Goal: Task Accomplishment & Management: Manage account settings

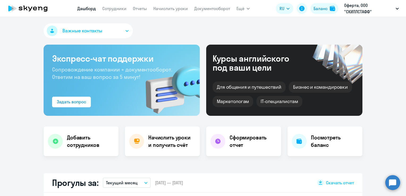
select select "30"
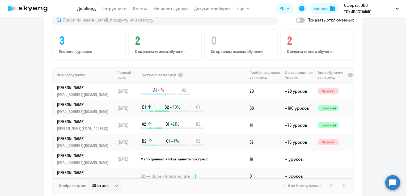
scroll to position [345, 0]
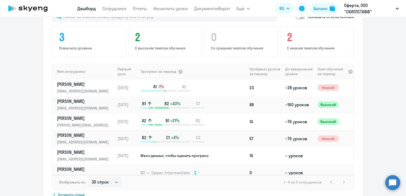
click at [94, 122] on p "[PERSON_NAME][EMAIL_ADDRESS][DOMAIN_NAME]" at bounding box center [84, 125] width 55 height 6
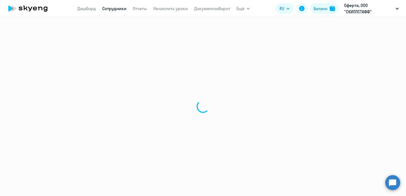
select select "english"
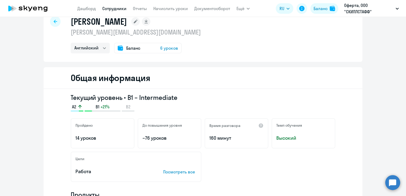
scroll to position [27, 0]
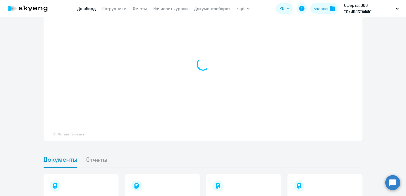
select select "30"
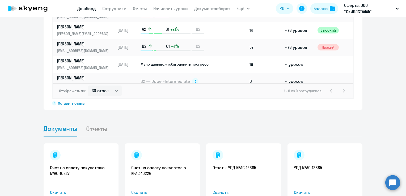
scroll to position [330, 0]
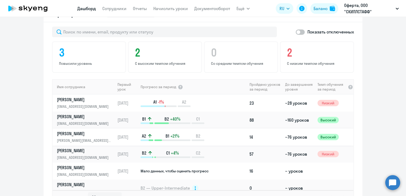
click at [84, 131] on p "[PERSON_NAME]" at bounding box center [84, 134] width 55 height 6
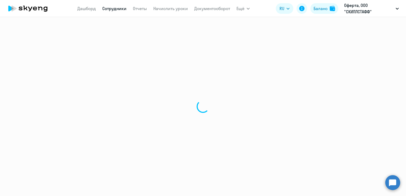
select select "english"
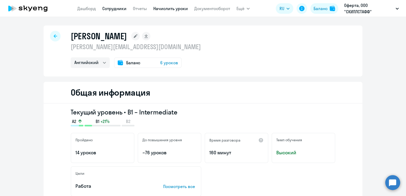
click at [170, 10] on link "Начислить уроки" at bounding box center [170, 8] width 35 height 5
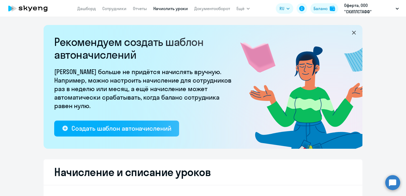
select select "10"
click at [324, 9] on div "Баланс" at bounding box center [320, 8] width 14 height 6
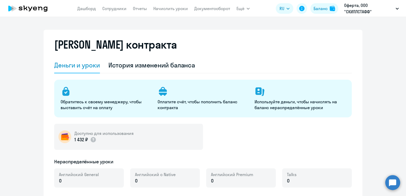
select select "english_adult_not_native_speaker"
